Goal: Task Accomplishment & Management: Manage account settings

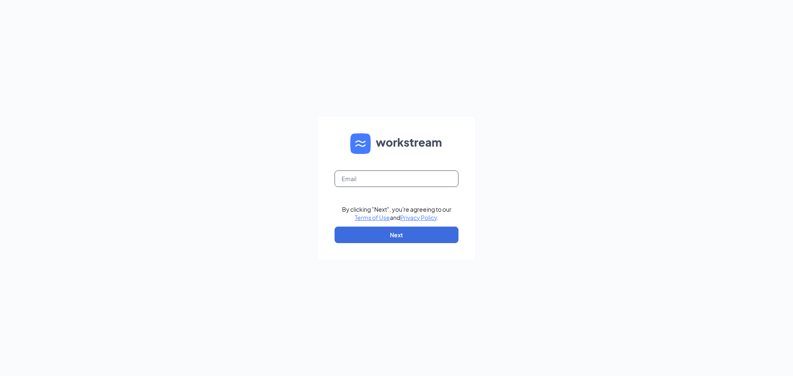
click at [354, 178] on input "text" at bounding box center [397, 179] width 124 height 17
type input "t"
type input "yoselinvallejo02@icloud.com"
drag, startPoint x: 353, startPoint y: 237, endPoint x: 359, endPoint y: 235, distance: 6.4
click at [355, 237] on button "Next" at bounding box center [397, 235] width 124 height 17
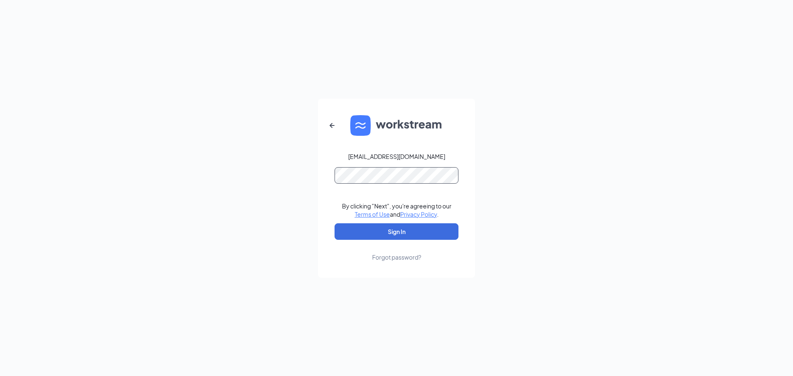
click at [335, 223] on button "Sign In" at bounding box center [397, 231] width 124 height 17
click at [394, 234] on button "Sign In" at bounding box center [397, 231] width 124 height 17
click at [335, 223] on button "Sign In" at bounding box center [397, 231] width 124 height 17
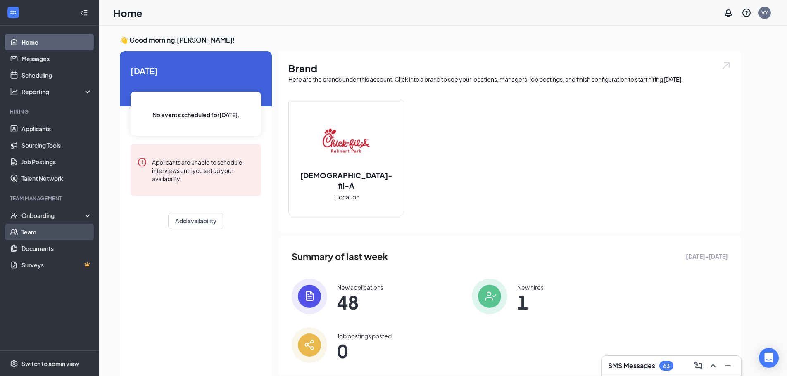
click at [33, 227] on link "Team" at bounding box center [56, 232] width 71 height 17
